Goal: Find specific page/section: Find specific page/section

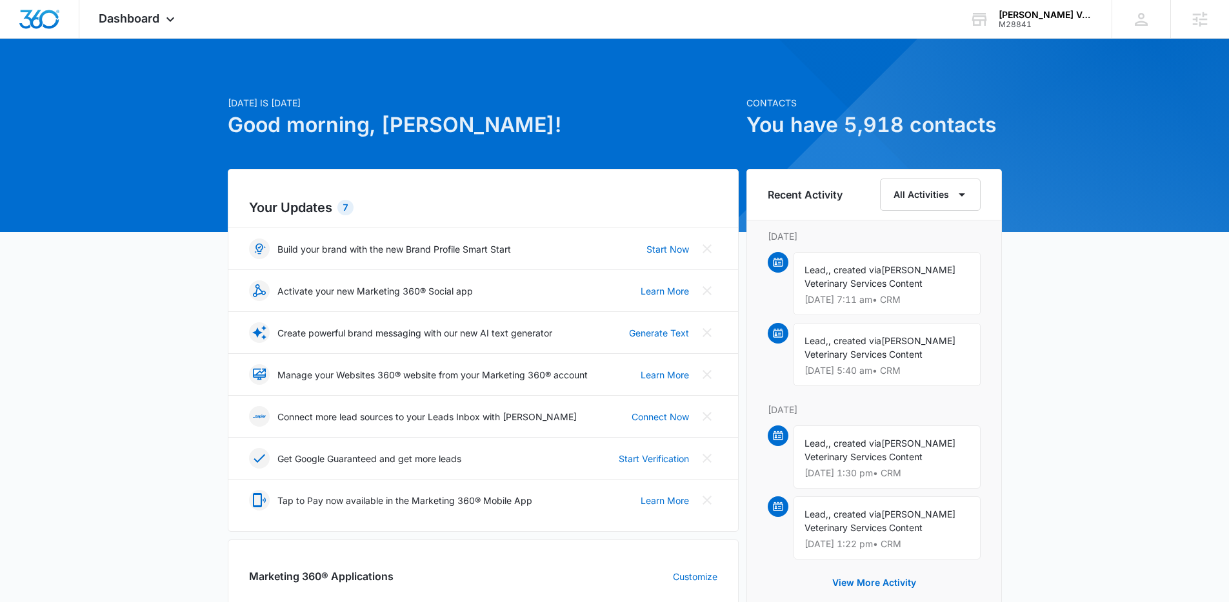
scroll to position [277, 0]
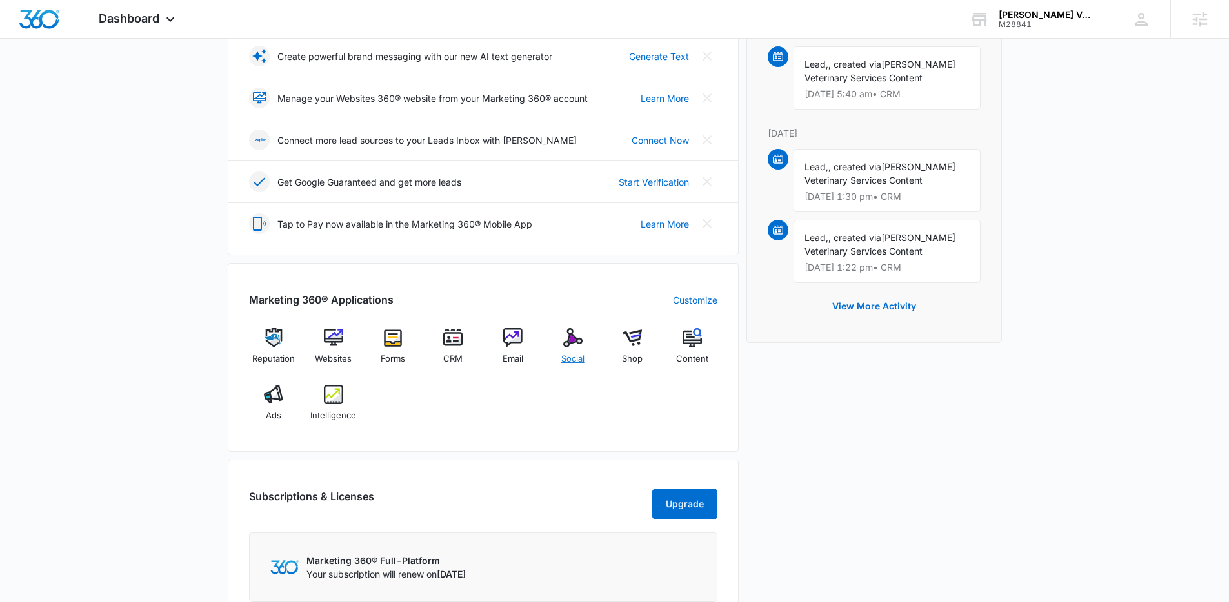
click at [575, 351] on div "Social" at bounding box center [573, 351] width 50 height 46
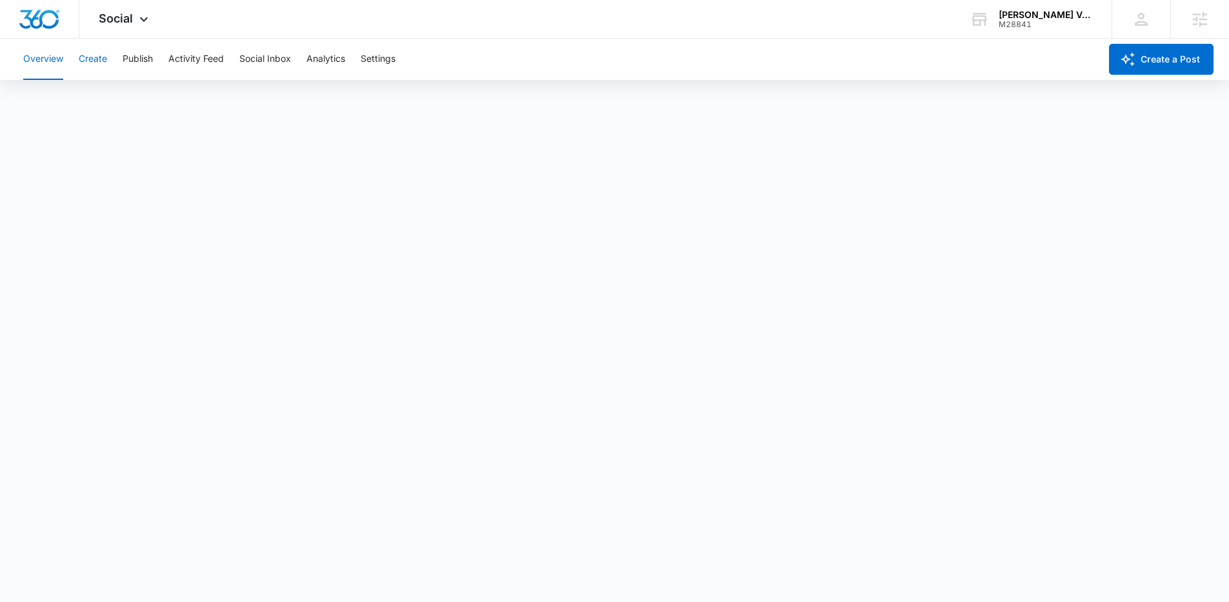
click at [94, 54] on button "Create" at bounding box center [93, 59] width 28 height 41
click at [141, 94] on button "Approvals" at bounding box center [125, 99] width 43 height 36
